Goal: Task Accomplishment & Management: Use online tool/utility

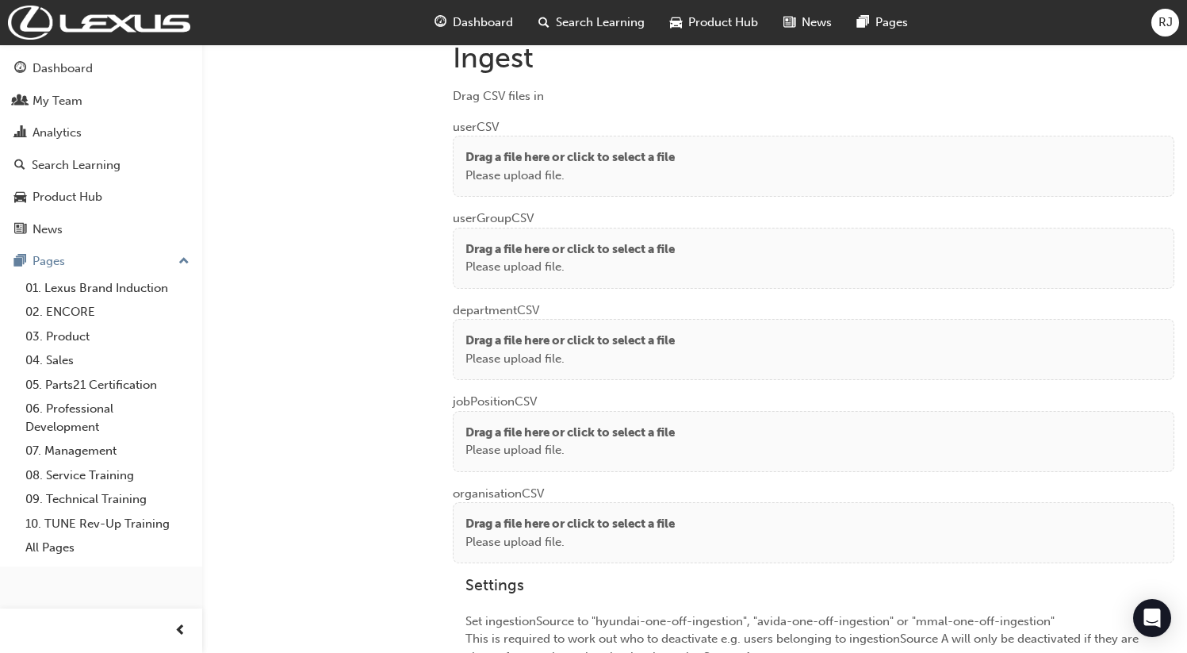
scroll to position [1242, 0]
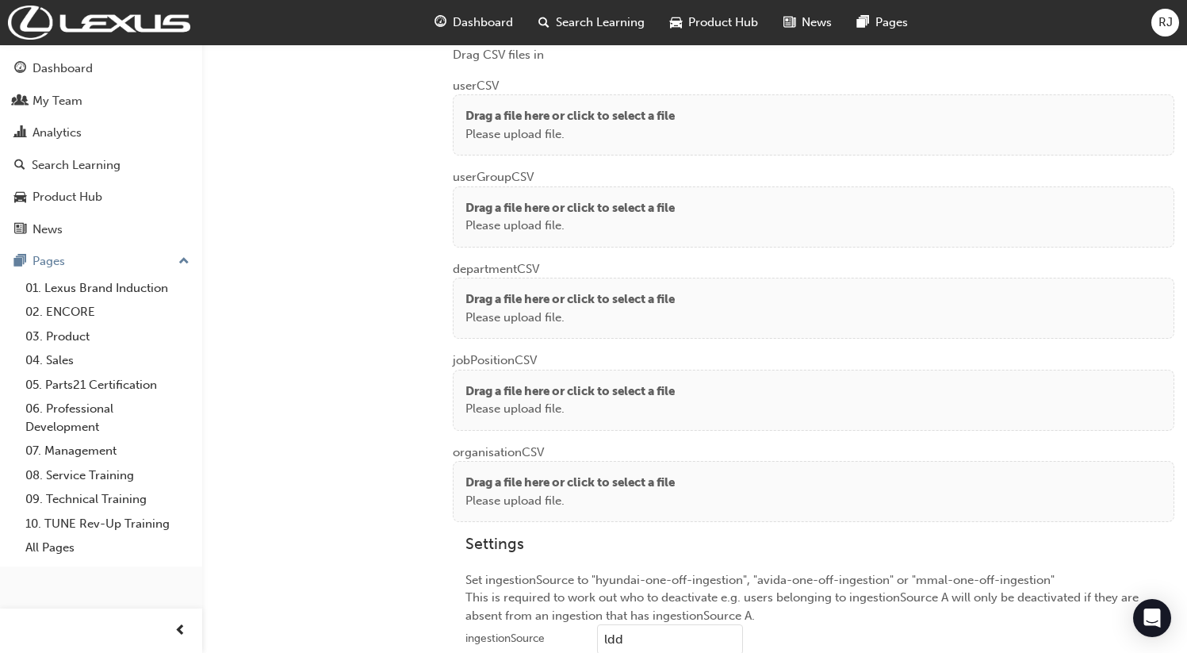
click at [604, 132] on p "Please upload file." at bounding box center [570, 134] width 209 height 18
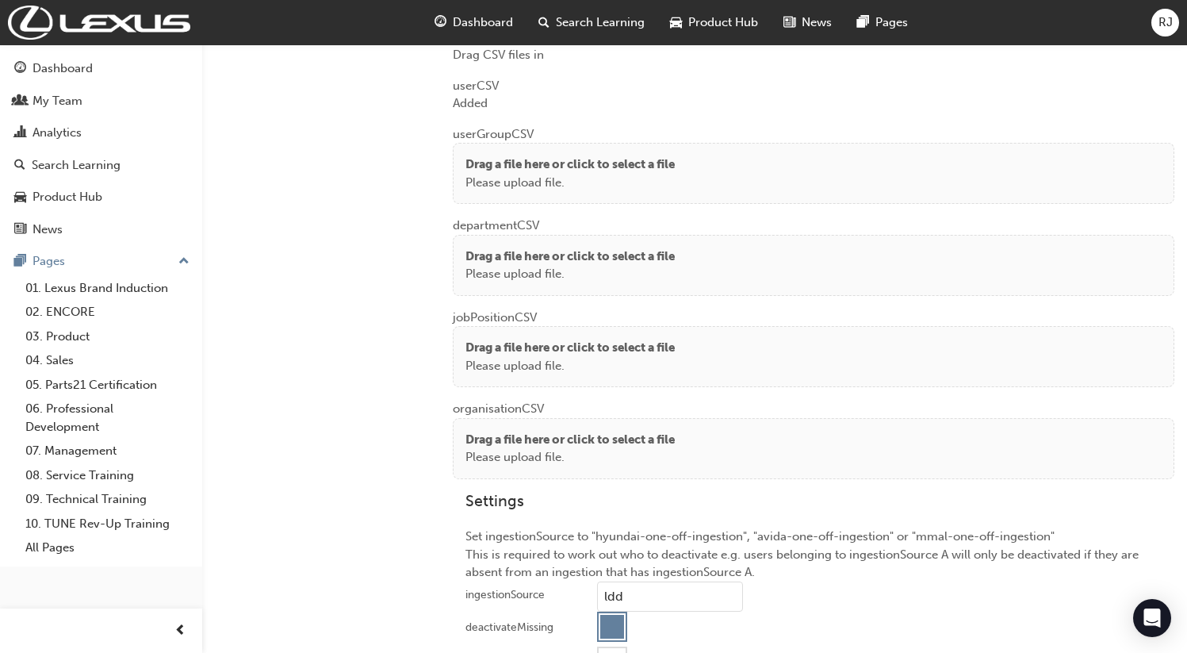
click at [504, 174] on p "Please upload file." at bounding box center [570, 183] width 209 height 18
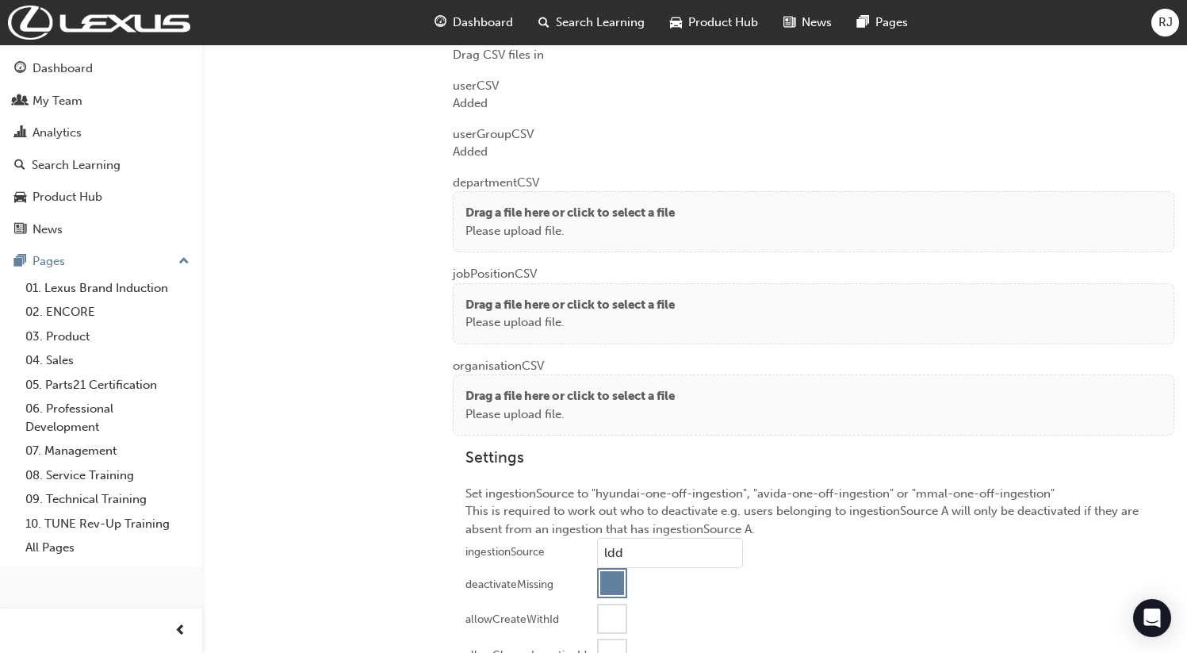
click at [491, 196] on div "Drag a file here or click to select a file Please upload file." at bounding box center [814, 221] width 722 height 61
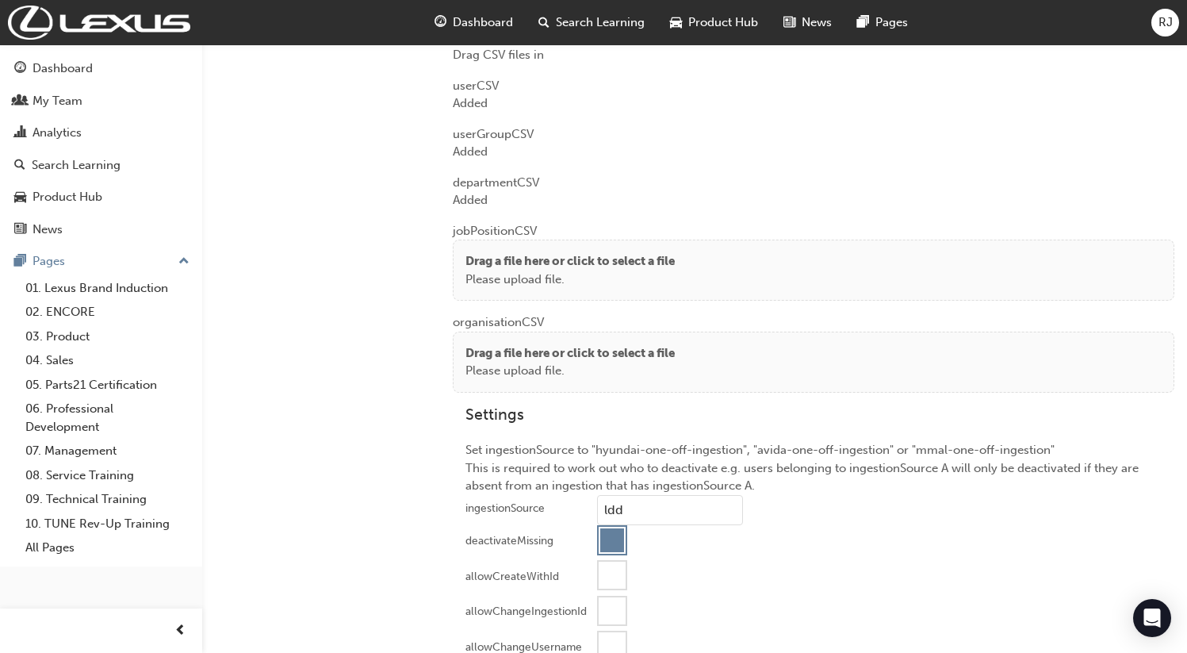
click at [515, 252] on p "Drag a file here or click to select a file" at bounding box center [570, 261] width 209 height 18
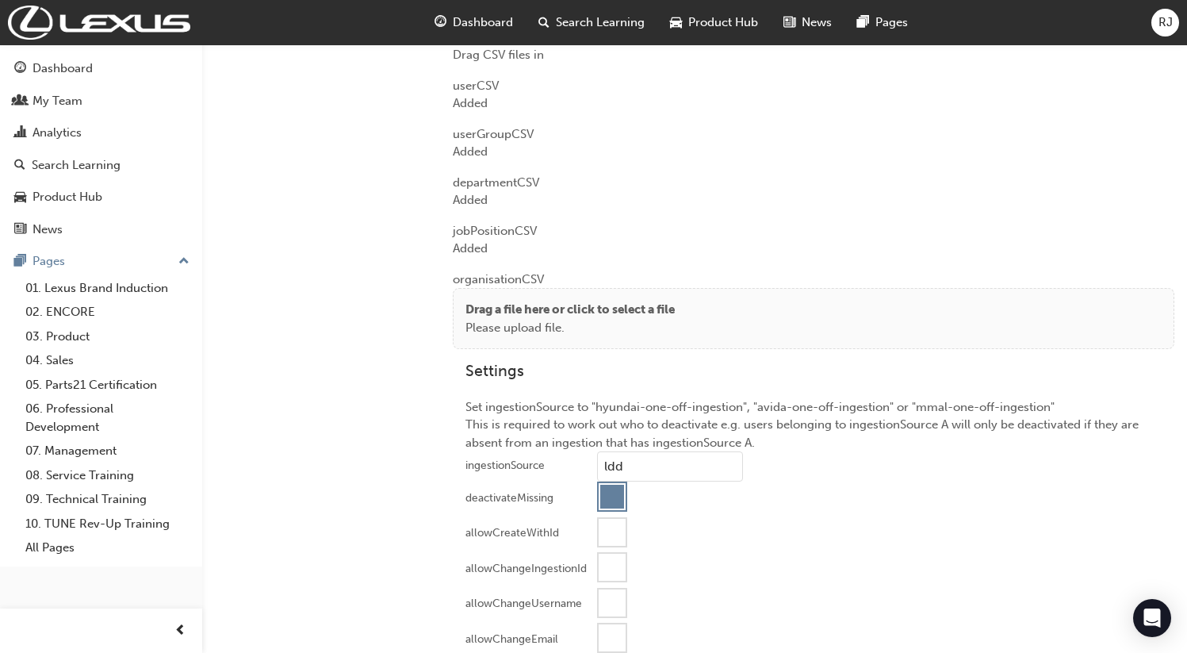
click at [508, 301] on p "Drag a file here or click to select a file" at bounding box center [570, 310] width 209 height 18
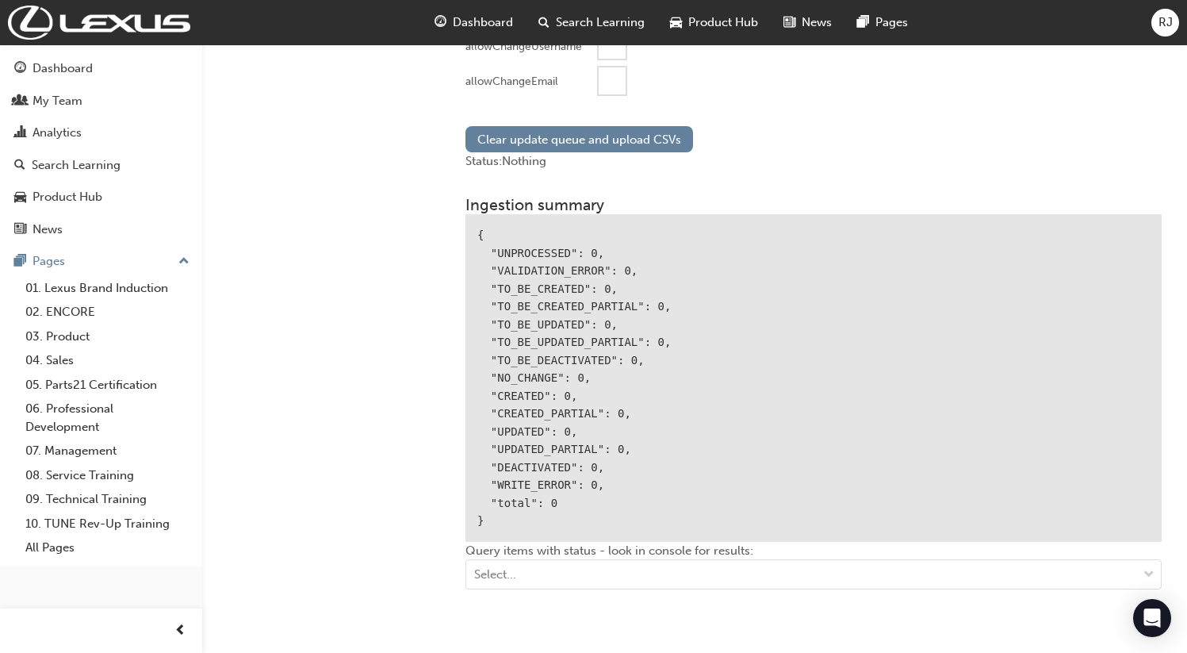
scroll to position [1750, 0]
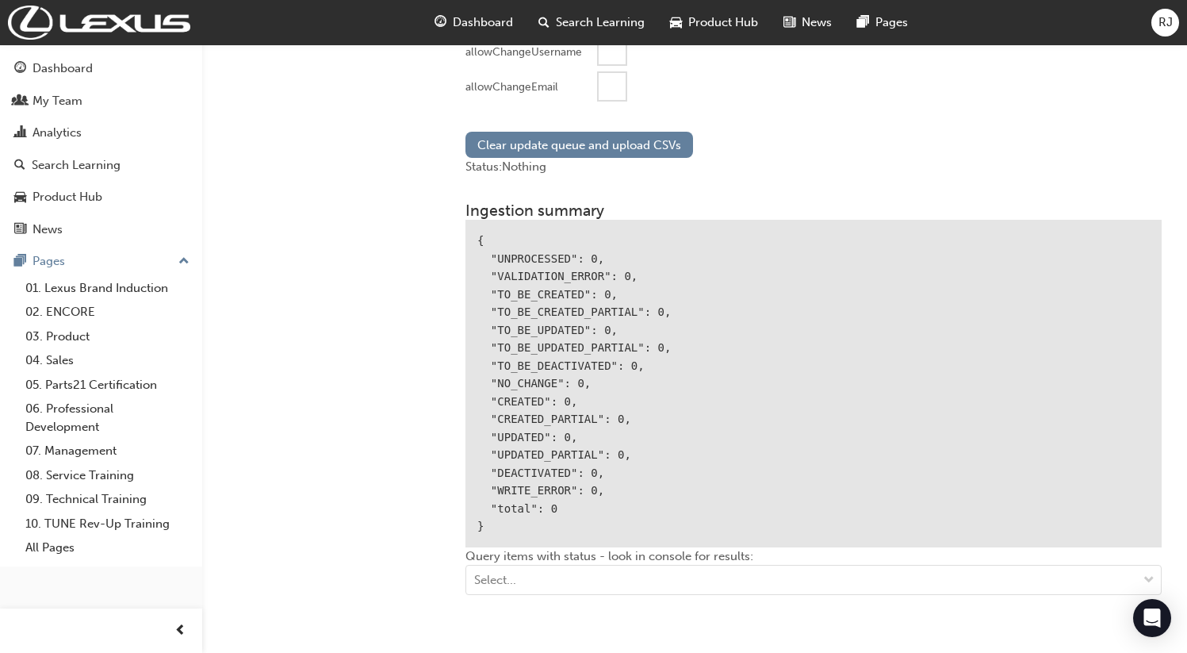
click at [619, 89] on div at bounding box center [612, 86] width 27 height 27
click at [578, 147] on button "Clear update queue and upload CSVs" at bounding box center [580, 145] width 228 height 26
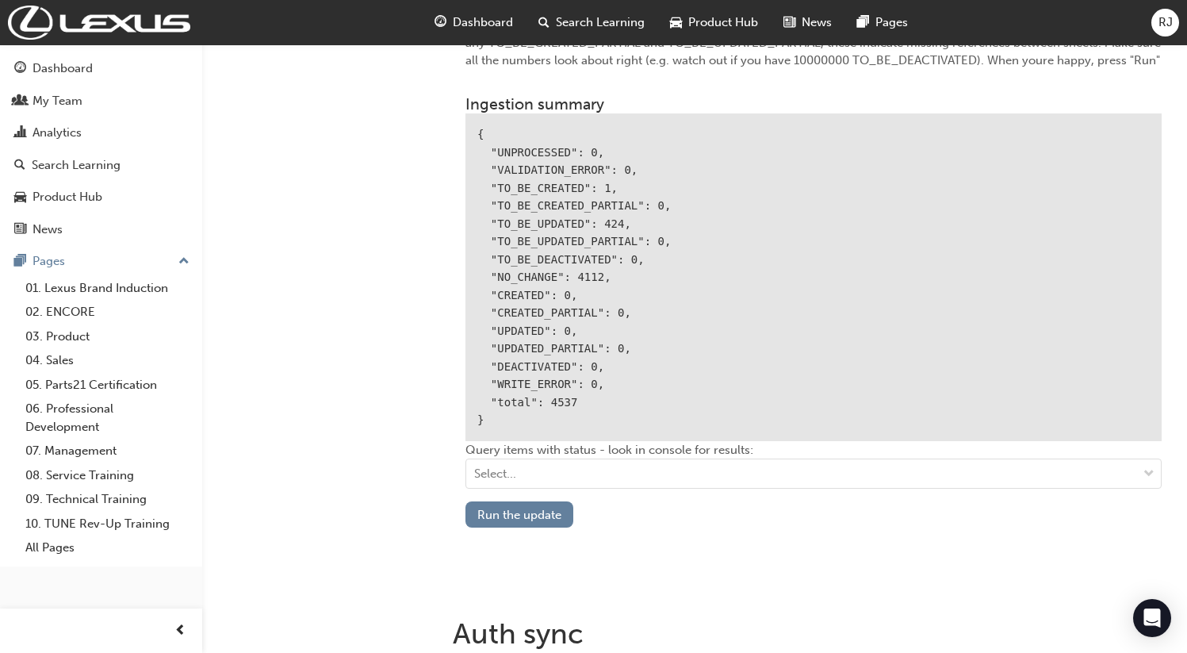
scroll to position [1958, 0]
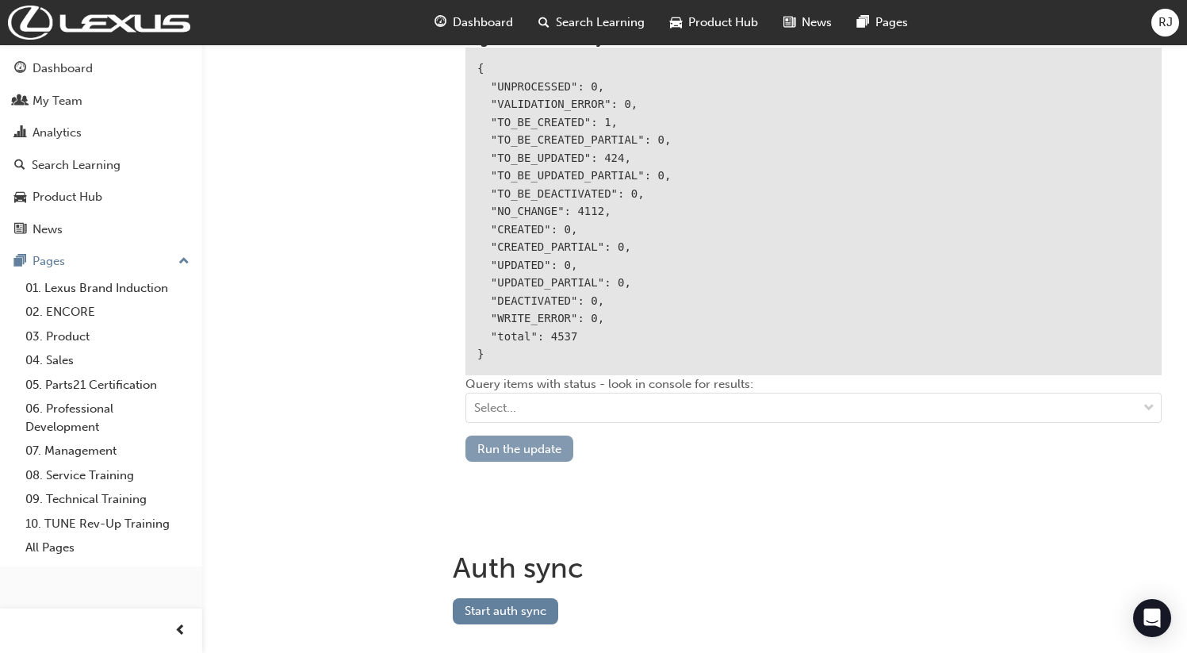
click at [516, 446] on button "Run the update" at bounding box center [520, 448] width 108 height 26
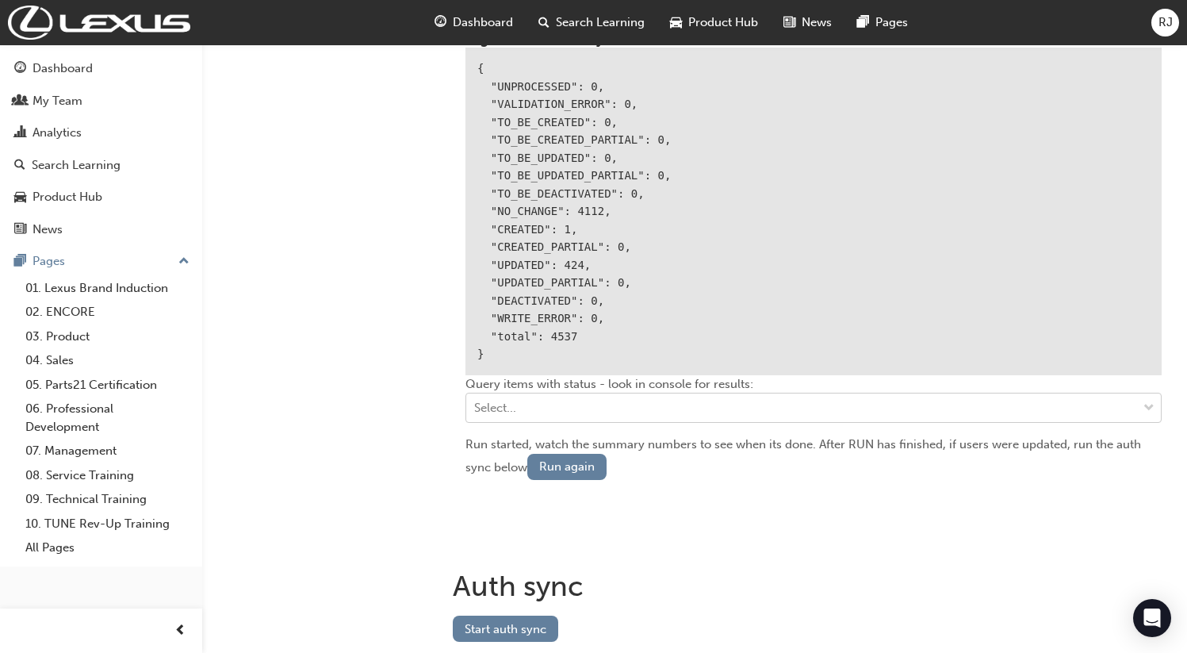
scroll to position [2007, 0]
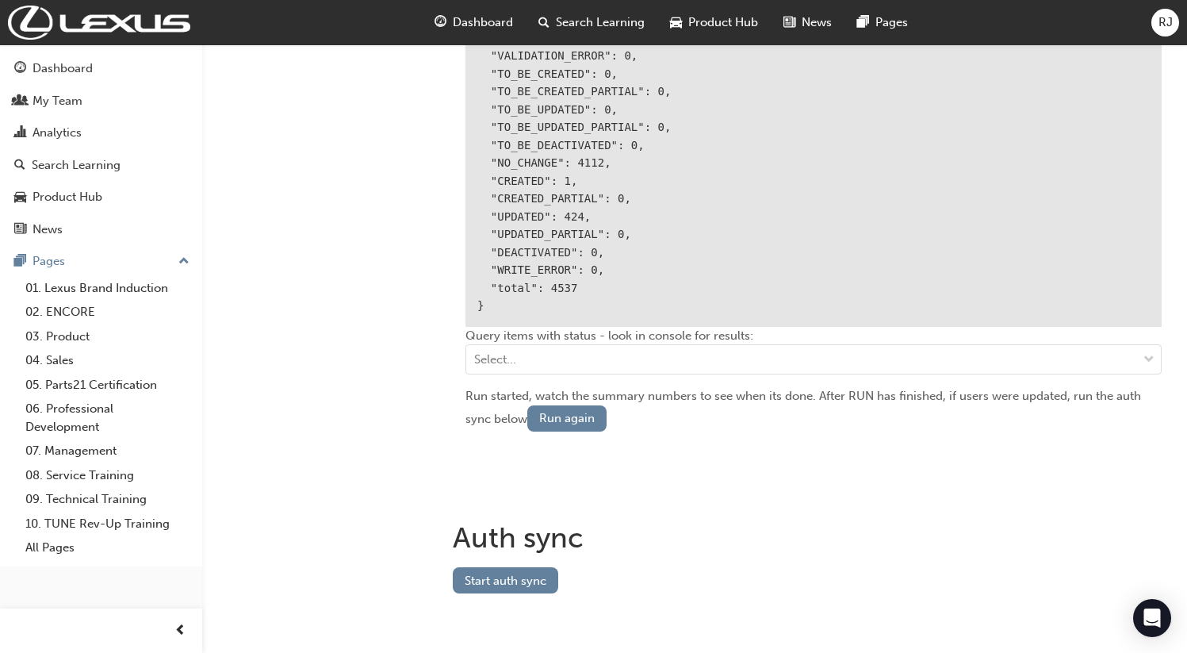
click at [524, 554] on div "Auth sync" at bounding box center [814, 538] width 722 height 60
click at [515, 567] on button "Start auth sync" at bounding box center [505, 580] width 105 height 26
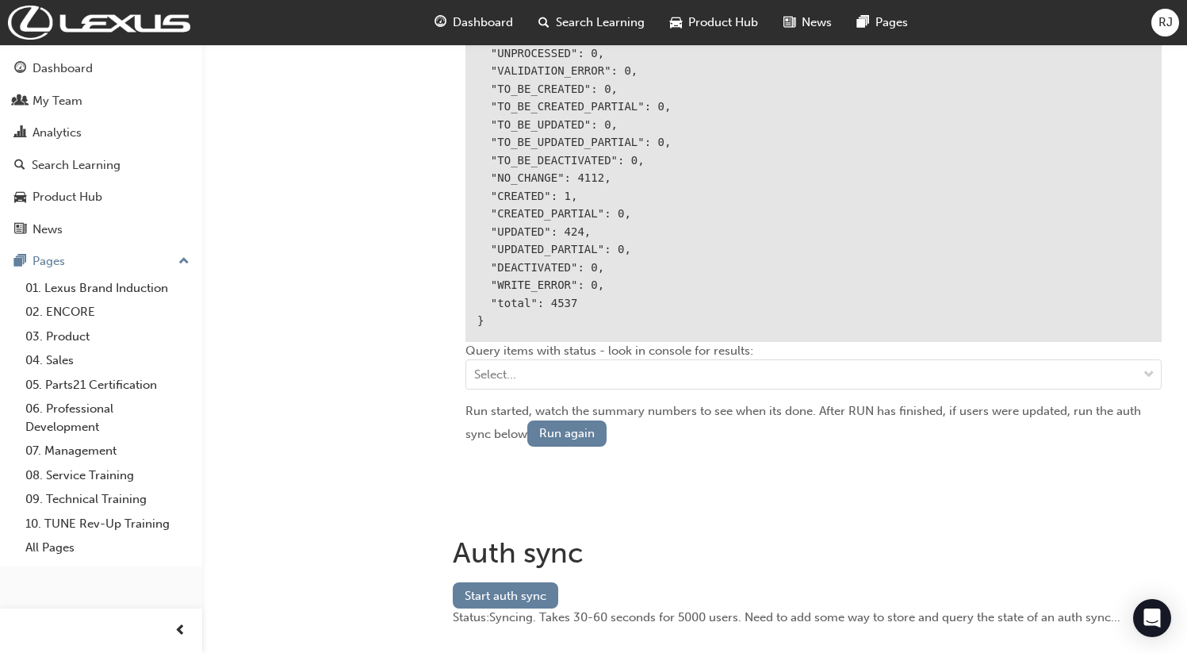
scroll to position [2025, 0]
